Goal: Information Seeking & Learning: Find specific fact

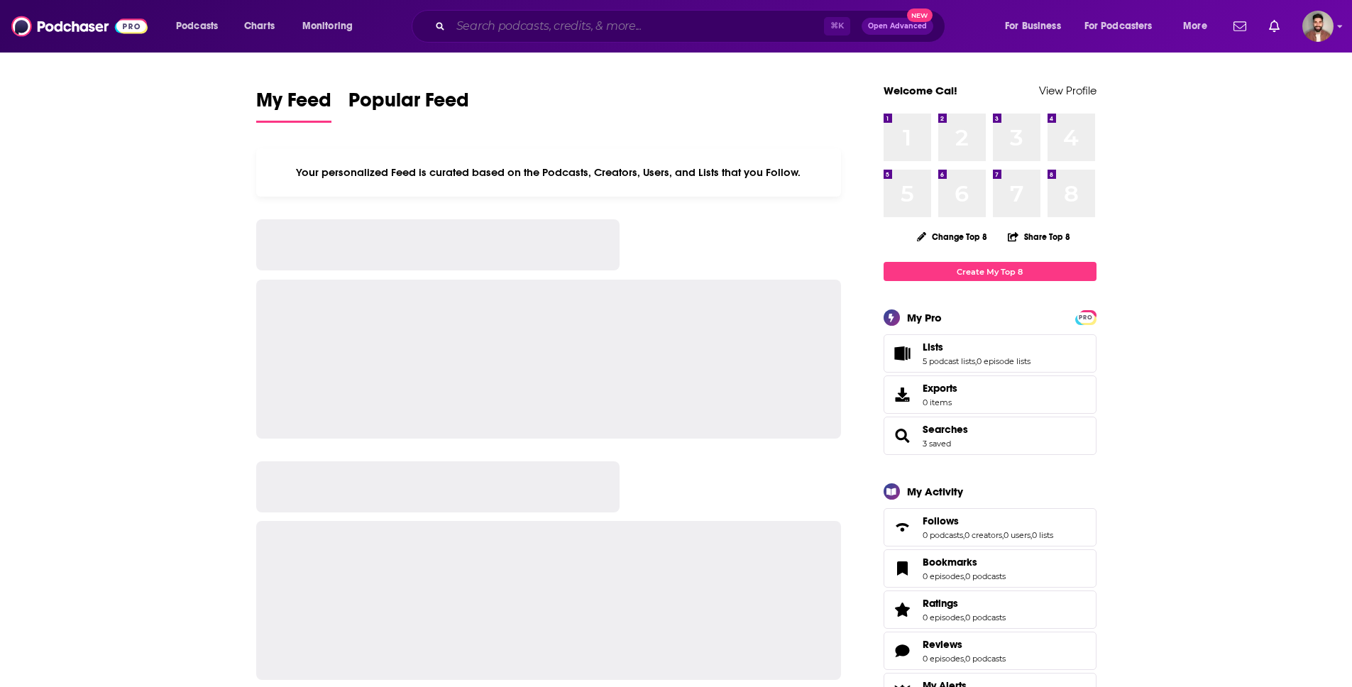
click at [507, 21] on input "Search podcasts, credits, & more..." at bounding box center [637, 26] width 373 height 23
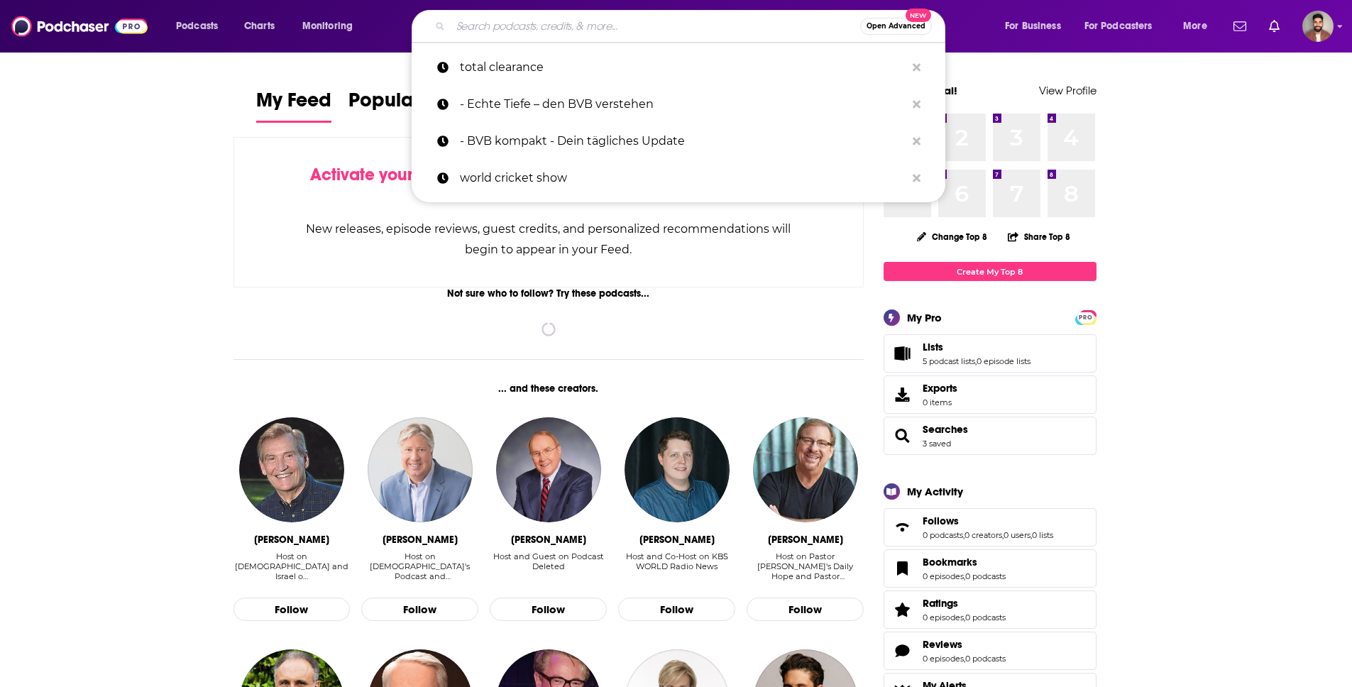
paste input "the good times are coming"
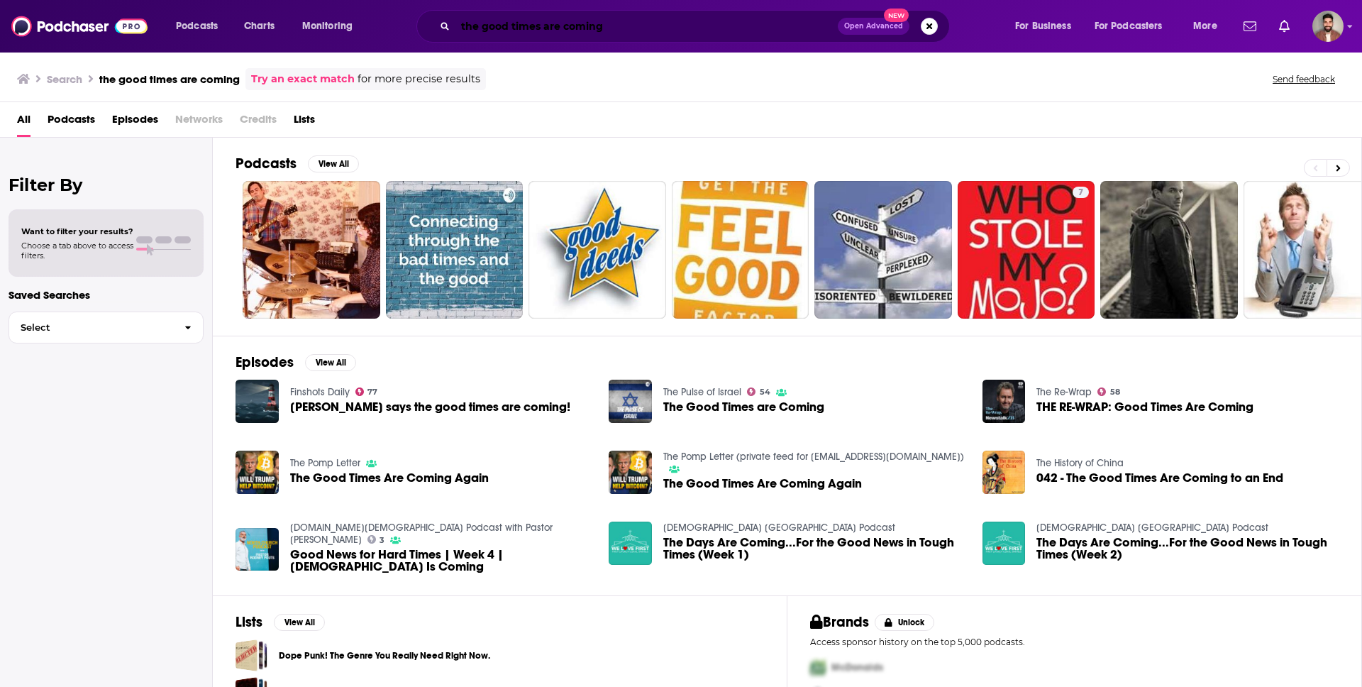
click at [570, 23] on input "the good times are coming" at bounding box center [647, 26] width 382 height 23
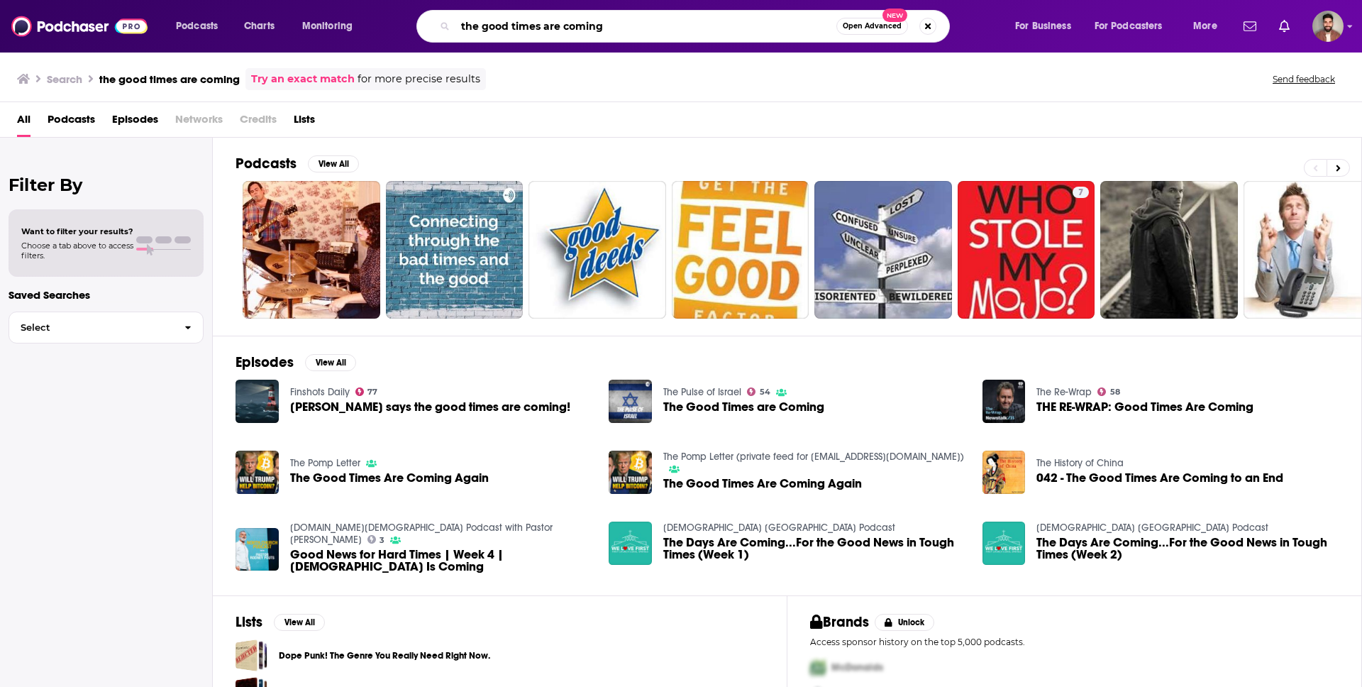
drag, startPoint x: 562, startPoint y: 23, endPoint x: 702, endPoint y: 28, distance: 140.6
click at [702, 28] on input "the good times are coming" at bounding box center [646, 26] width 381 height 23
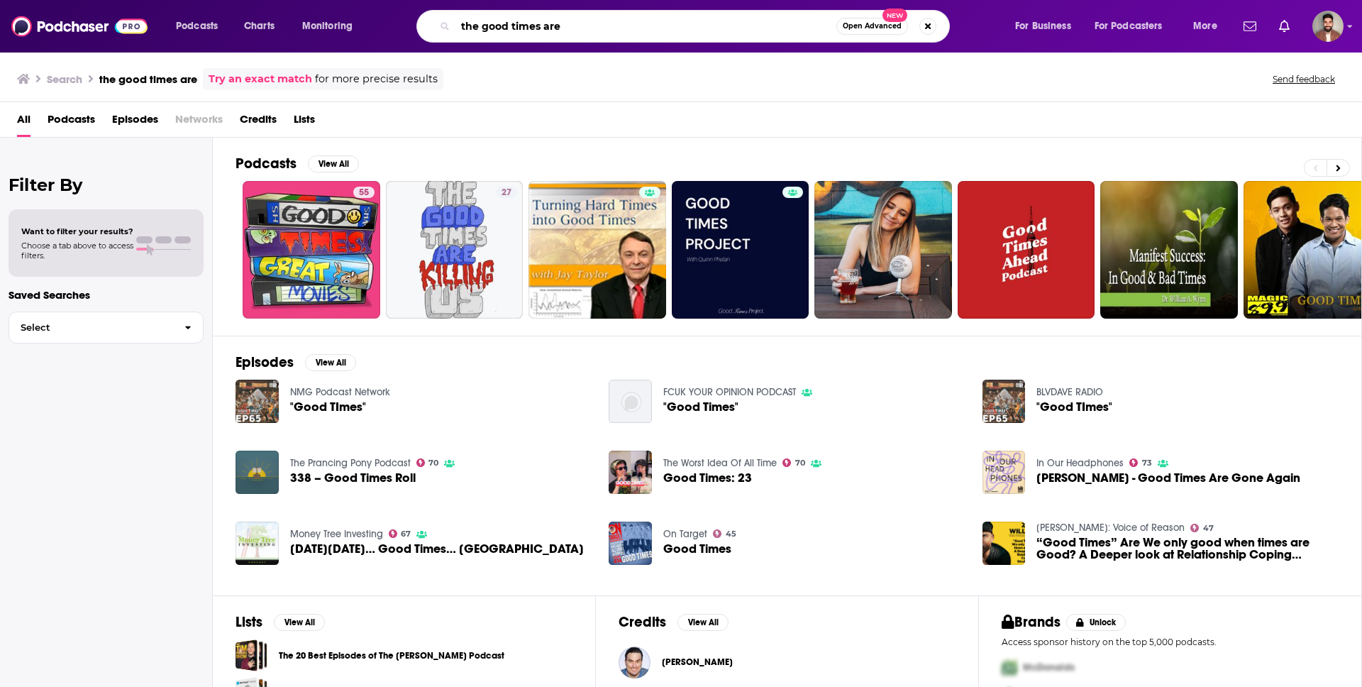
drag, startPoint x: 545, startPoint y: 26, endPoint x: 700, endPoint y: 26, distance: 155.4
click at [700, 26] on input "the good times are" at bounding box center [646, 26] width 381 height 23
type input "the good times"
